Goal: Navigation & Orientation: Understand site structure

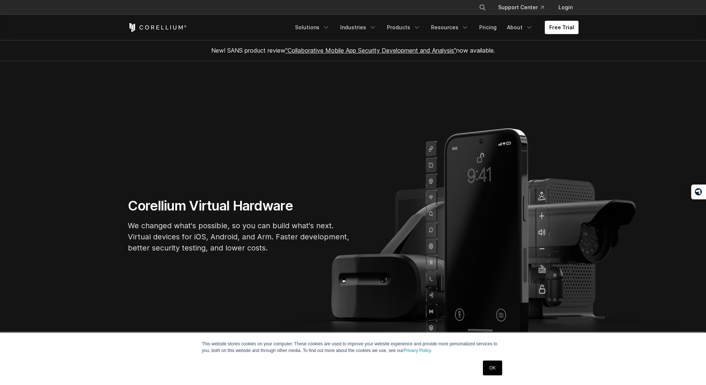
scroll to position [74, 0]
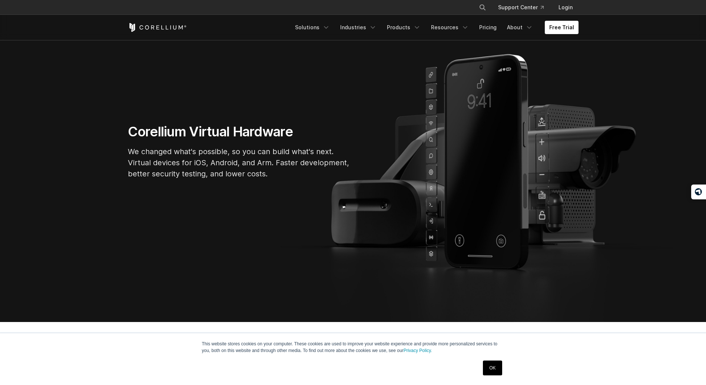
click at [240, 148] on p "We changed what's possible, so you can build what's next. Virtual devices for i…" at bounding box center [239, 162] width 222 height 33
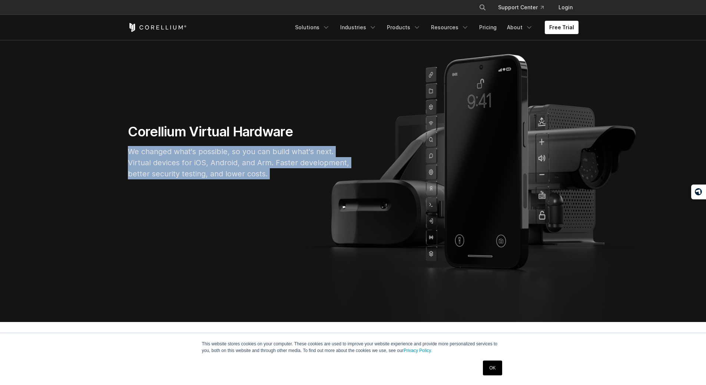
click at [240, 148] on p "We changed what's possible, so you can build what's next. Virtual devices for i…" at bounding box center [239, 162] width 222 height 33
click at [284, 162] on p "We changed what's possible, so you can build what's next. Virtual devices for i…" at bounding box center [239, 162] width 222 height 33
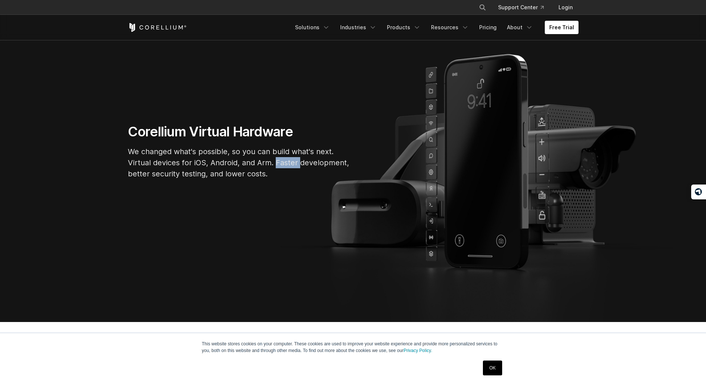
click at [284, 162] on p "We changed what's possible, so you can build what's next. Virtual devices for i…" at bounding box center [239, 162] width 222 height 33
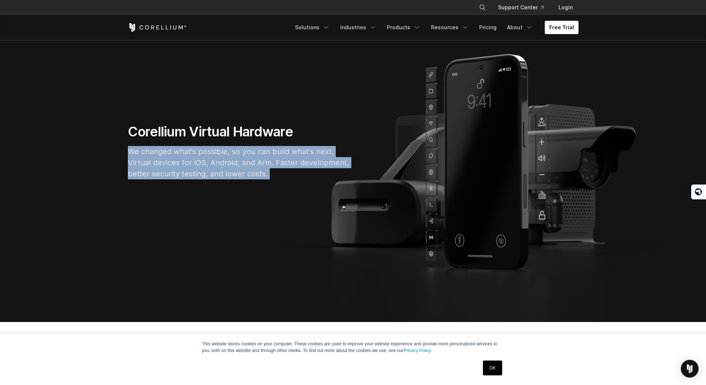
click at [284, 162] on p "We changed what's possible, so you can build what's next. Virtual devices for i…" at bounding box center [239, 162] width 222 height 33
click at [303, 165] on p "We changed what's possible, so you can build what's next. Virtual devices for i…" at bounding box center [239, 162] width 222 height 33
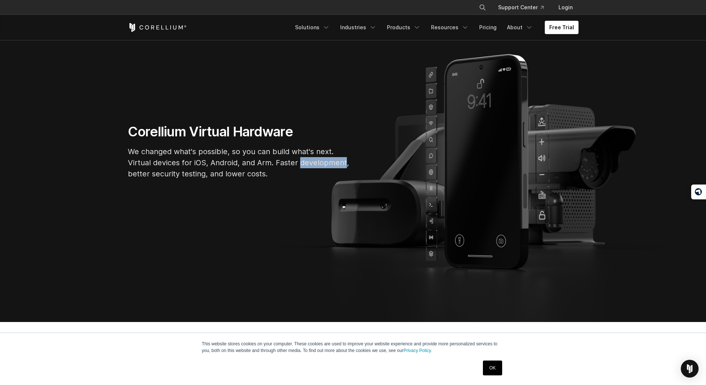
click at [303, 165] on p "We changed what's possible, so you can build what's next. Virtual devices for i…" at bounding box center [239, 162] width 222 height 33
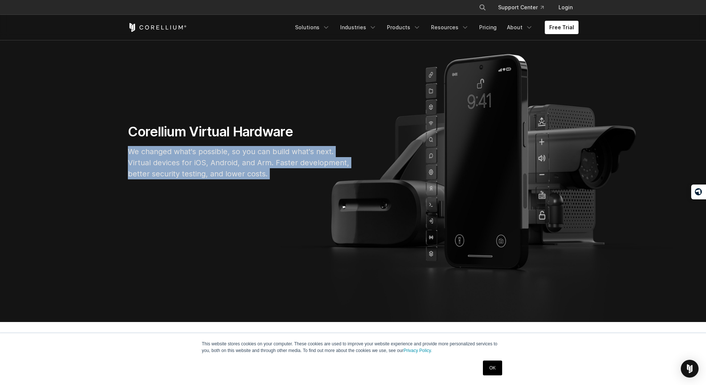
click at [303, 165] on p "We changed what's possible, so you can build what's next. Virtual devices for i…" at bounding box center [239, 162] width 222 height 33
